Goal: Task Accomplishment & Management: Manage account settings

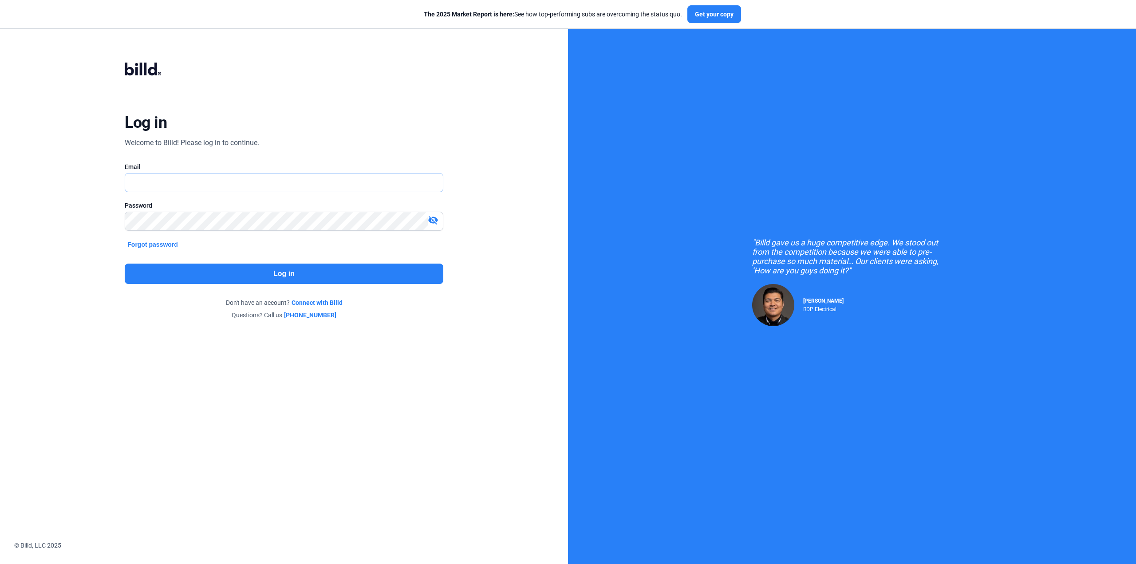
click at [153, 187] on input "text" at bounding box center [278, 182] width 307 height 18
type input "[PERSON_NAME][EMAIL_ADDRESS][DOMAIN_NAME]"
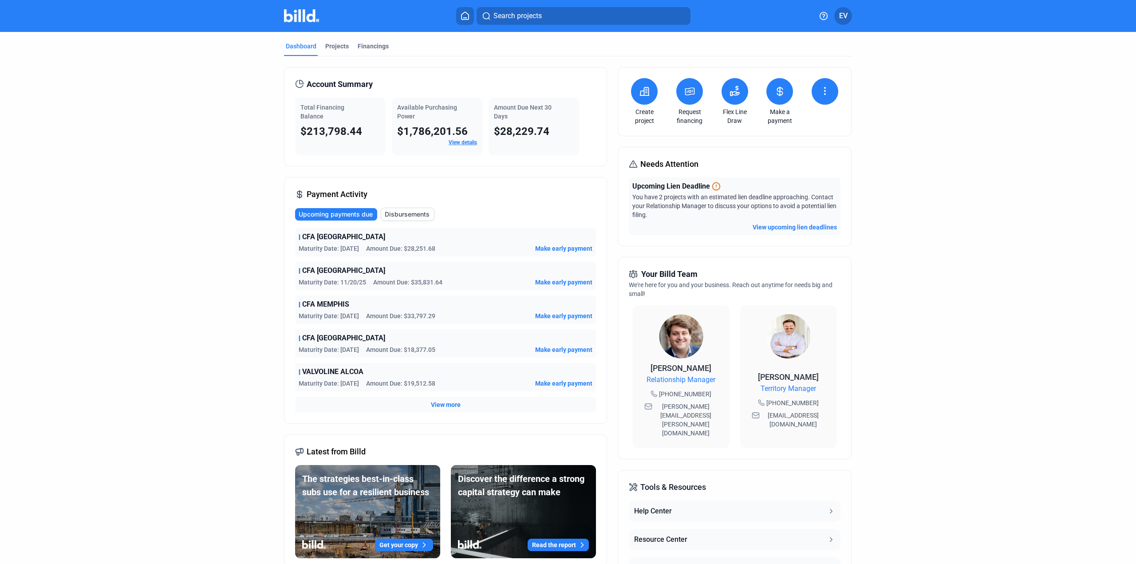
click at [776, 117] on link "Make a payment" at bounding box center [779, 116] width 31 height 18
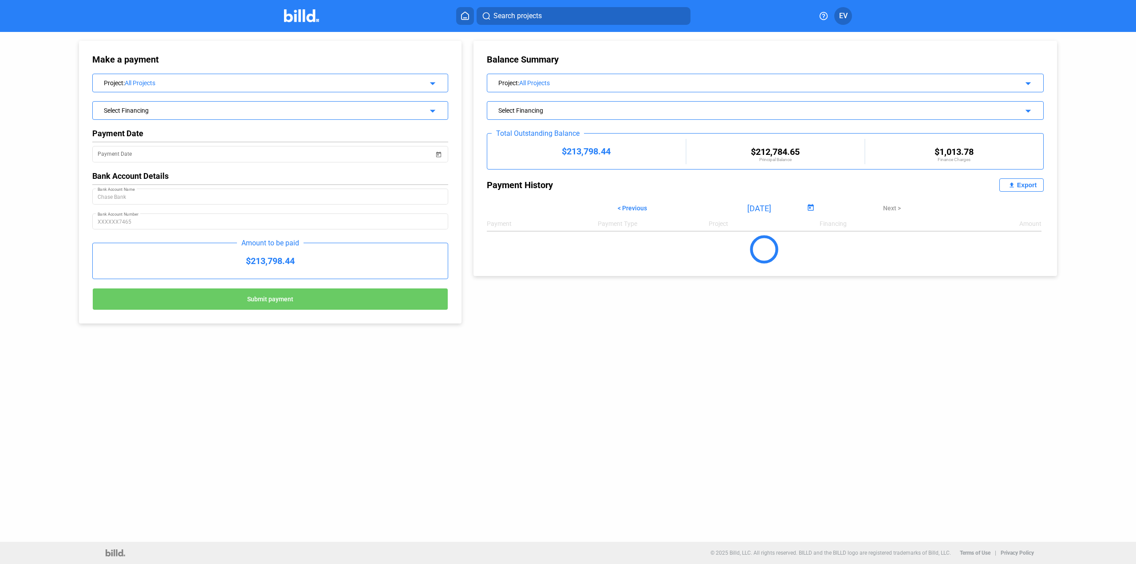
click at [619, 209] on span "< Previous" at bounding box center [632, 208] width 29 height 7
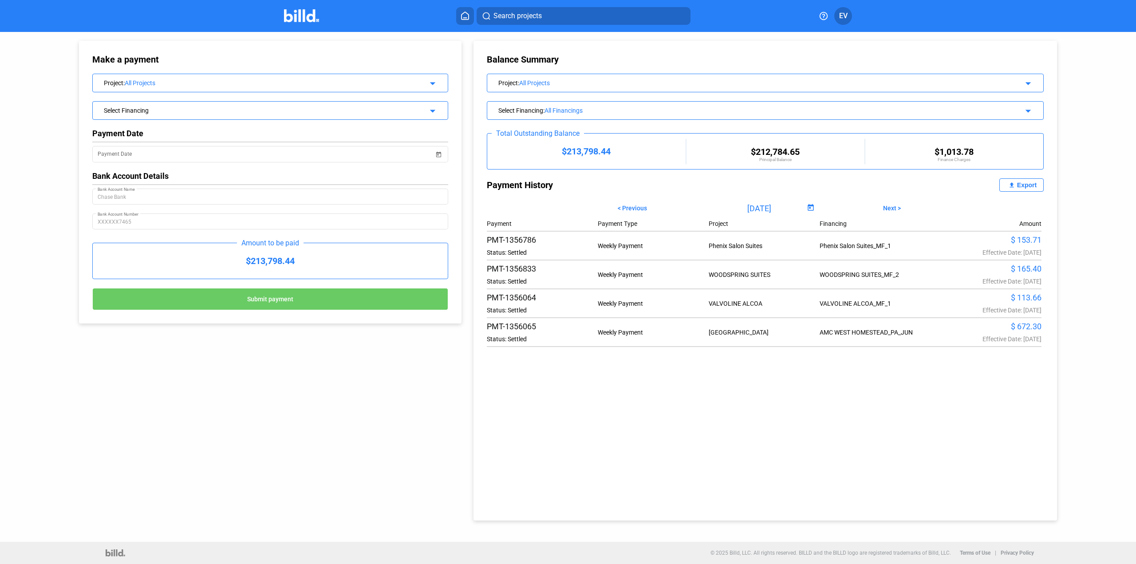
click at [619, 209] on span "< Previous" at bounding box center [632, 208] width 29 height 7
click at [1014, 185] on mat-icon "file_upload" at bounding box center [1011, 185] width 11 height 11
